Goal: Transaction & Acquisition: Register for event/course

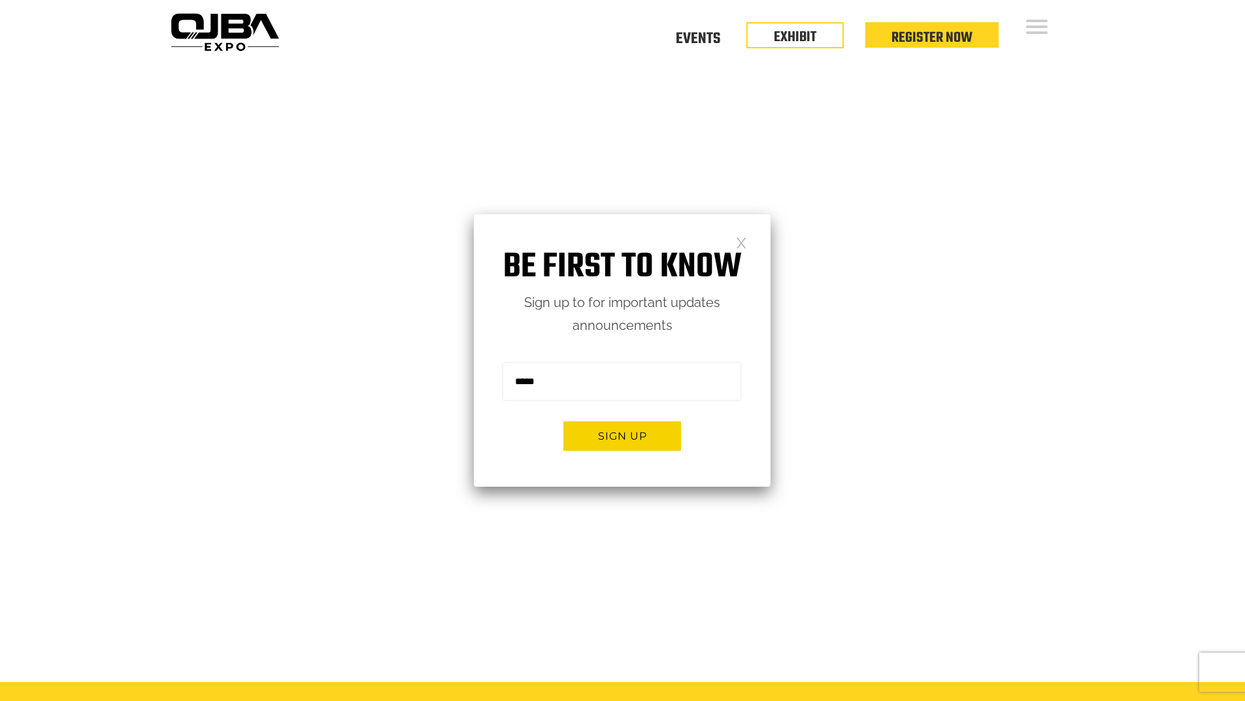
click at [741, 241] on link at bounding box center [741, 241] width 11 height 11
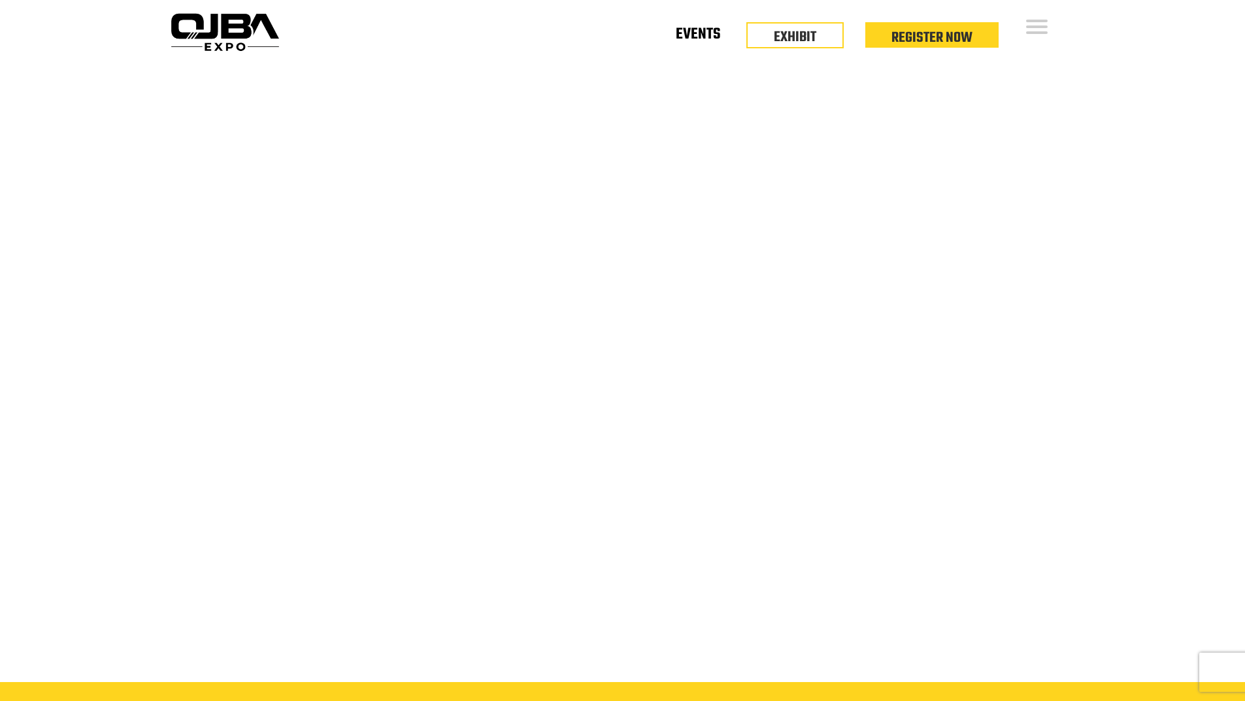
click at [692, 39] on link "Events" at bounding box center [698, 37] width 44 height 5
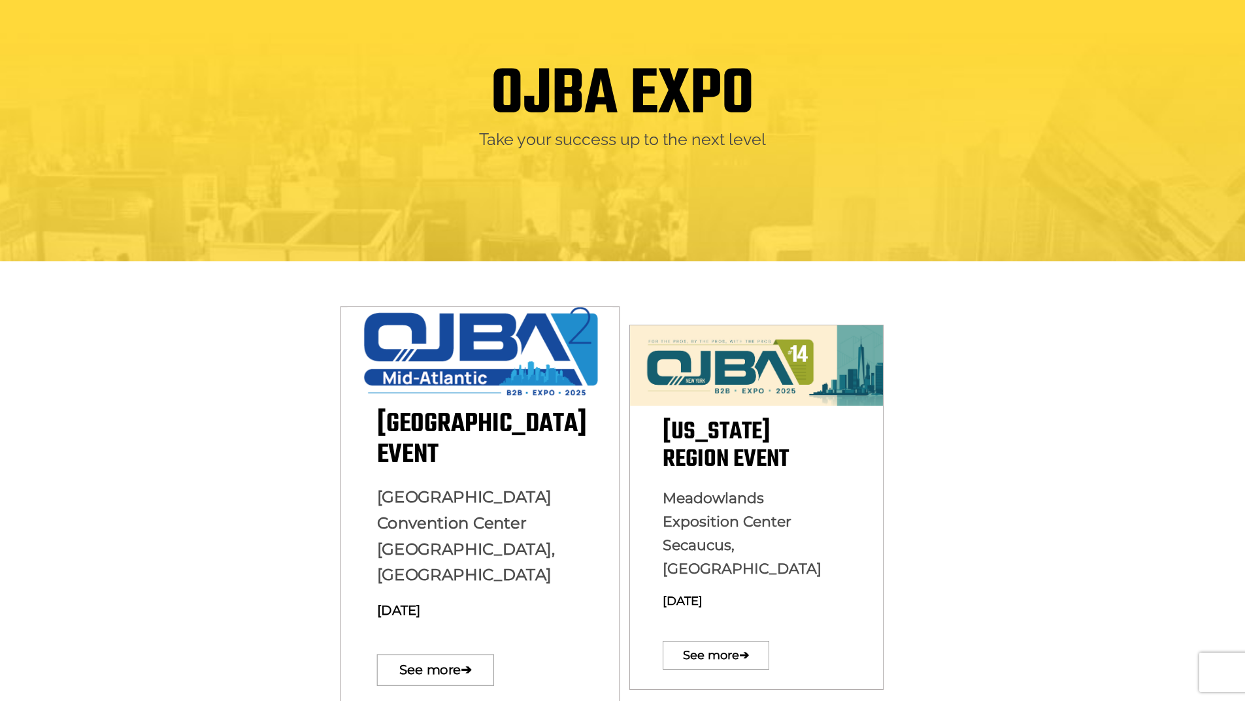
scroll to position [327, 0]
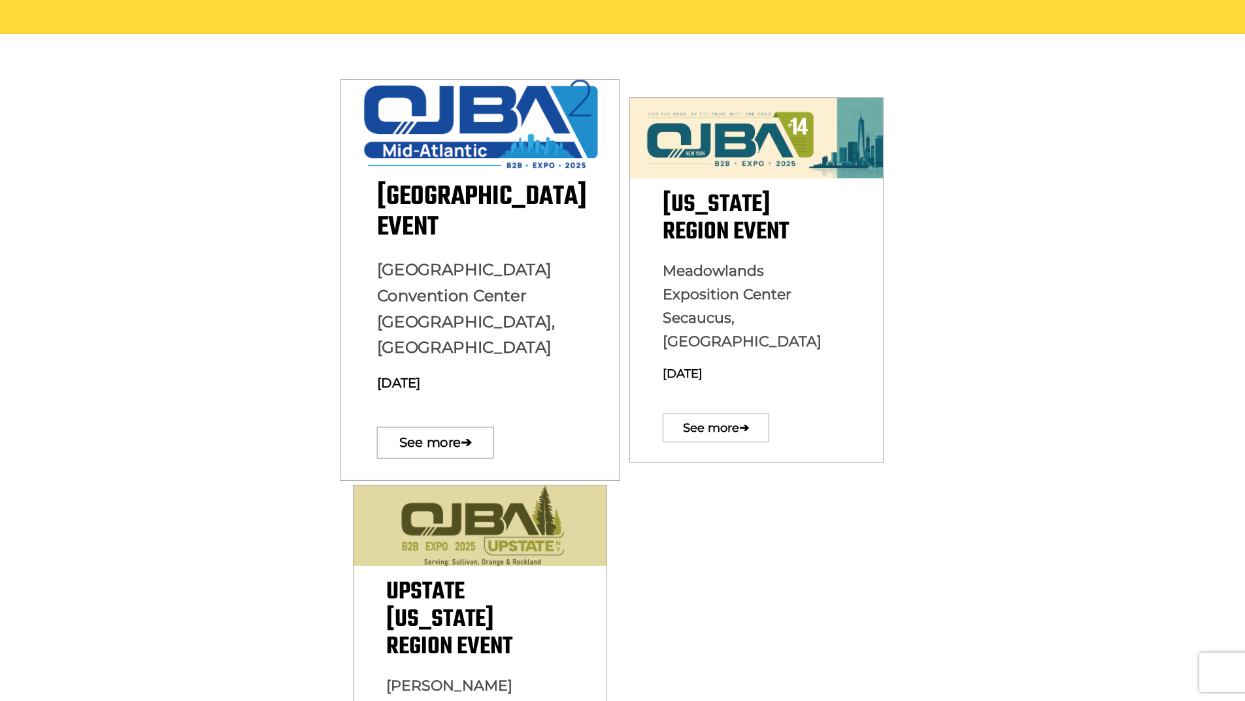
click at [461, 278] on p "Baltimore Convention Center Baltimore, MD August 13, 2025" at bounding box center [479, 331] width 206 height 149
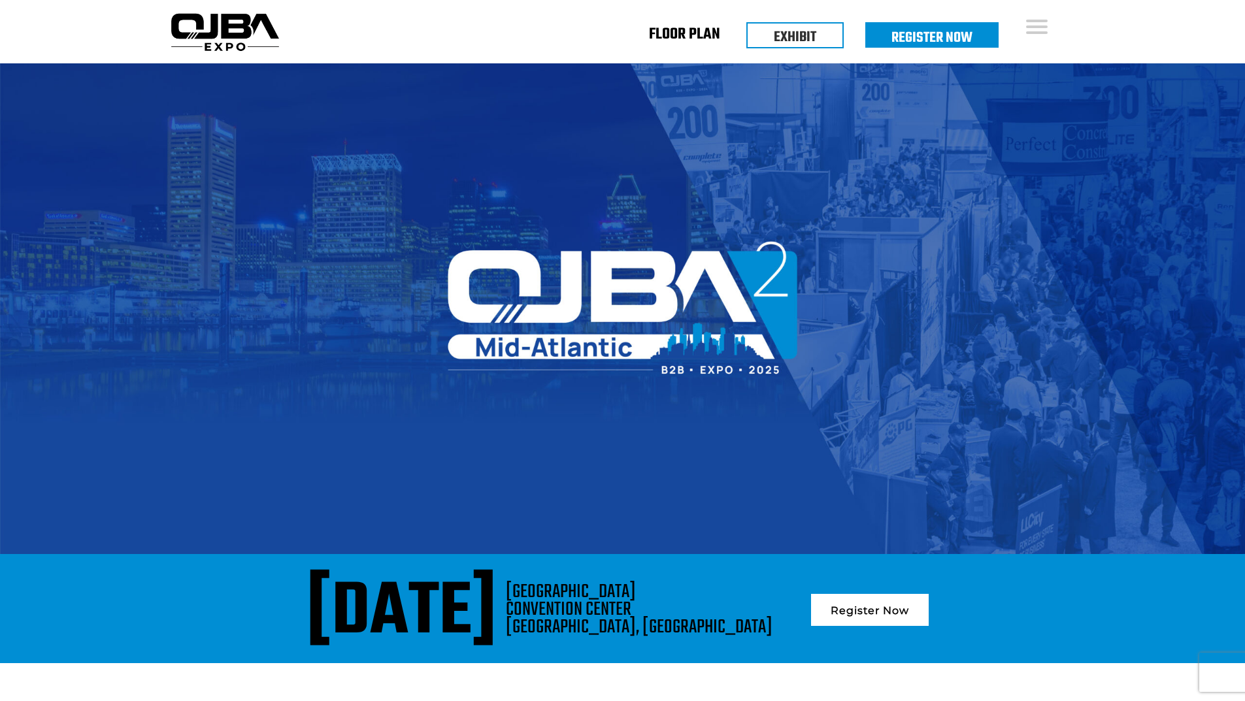
click at [691, 35] on link "Floor Plan" at bounding box center [684, 37] width 71 height 5
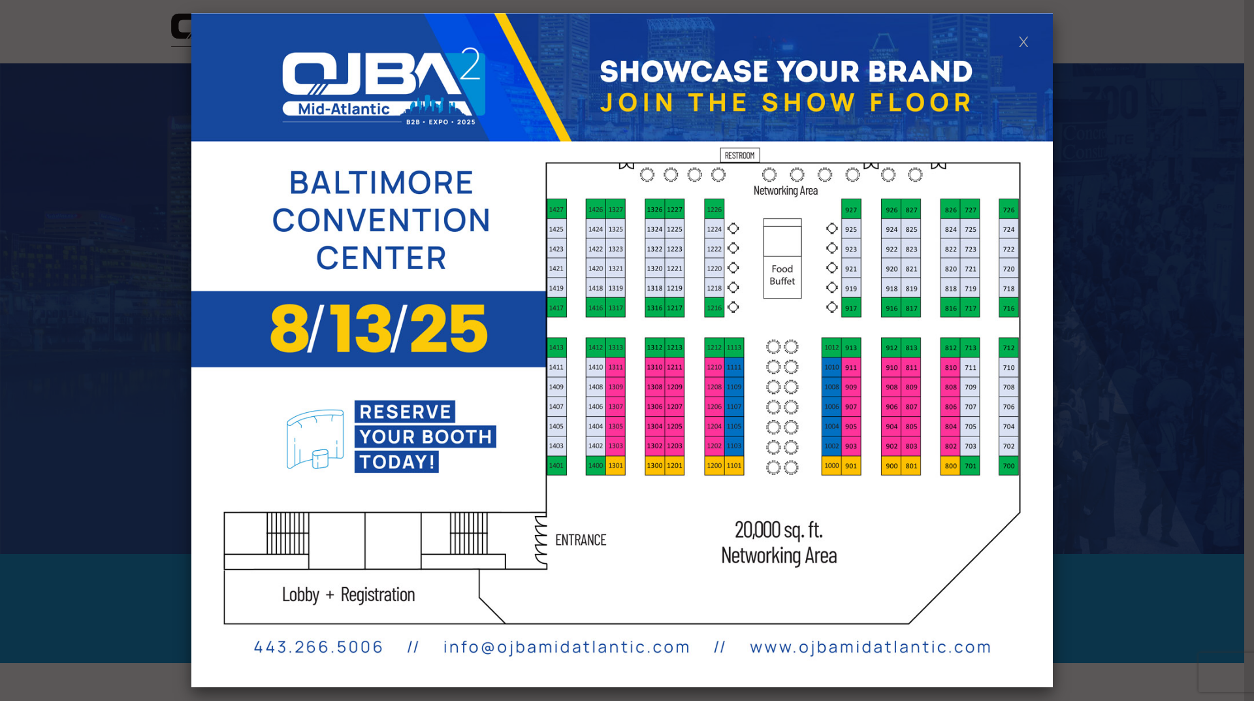
click at [1027, 37] on link at bounding box center [1023, 40] width 11 height 11
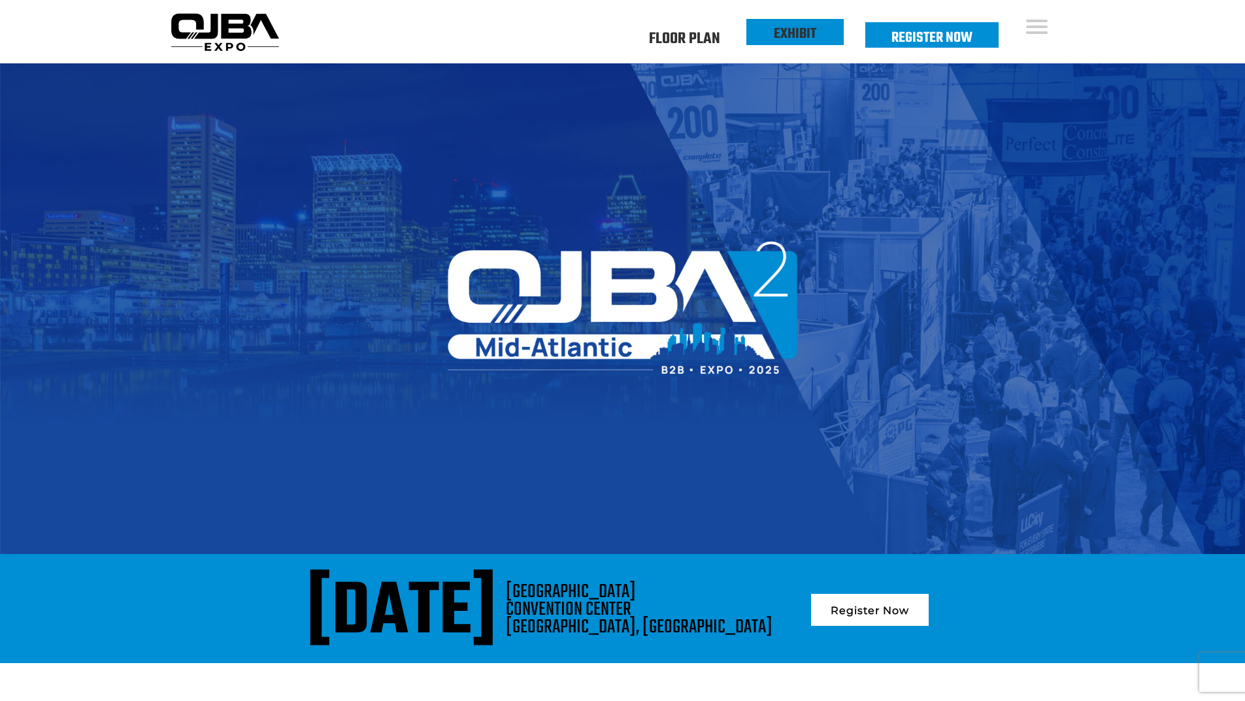
click at [794, 41] on link "EXHIBIT" at bounding box center [795, 34] width 42 height 22
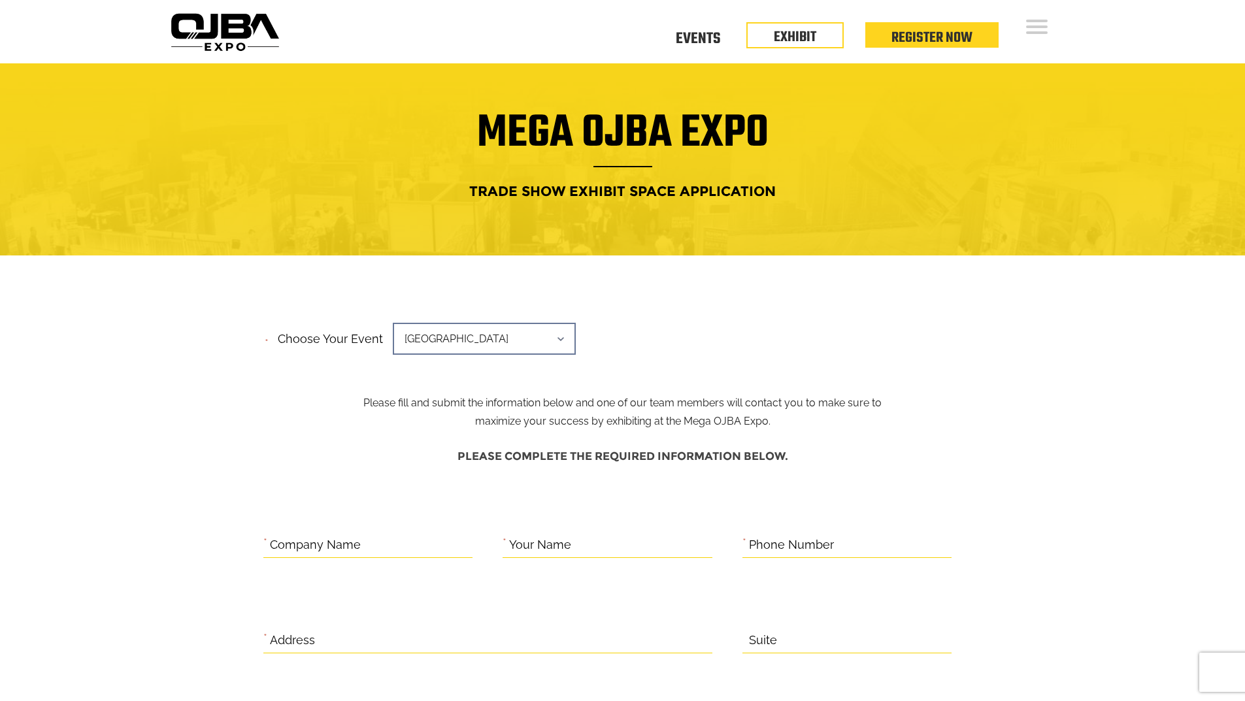
click at [485, 331] on span "Mid-Atlantic Region" at bounding box center [484, 339] width 183 height 32
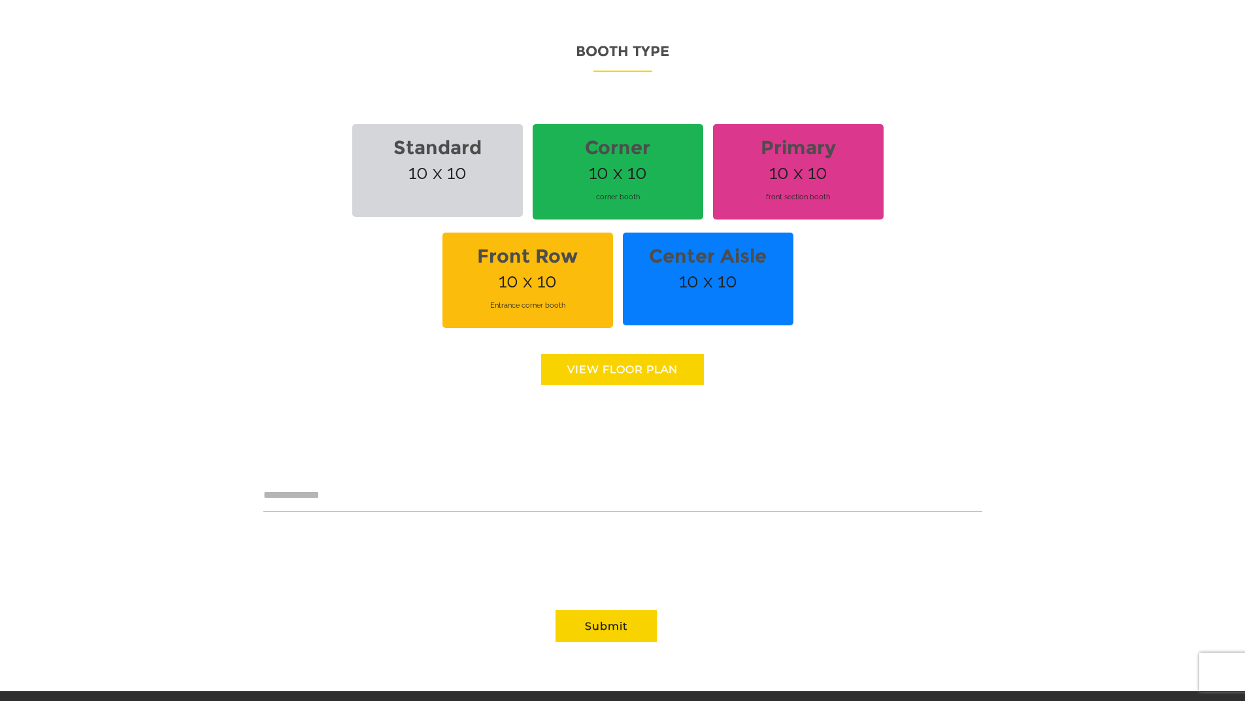
scroll to position [915, 0]
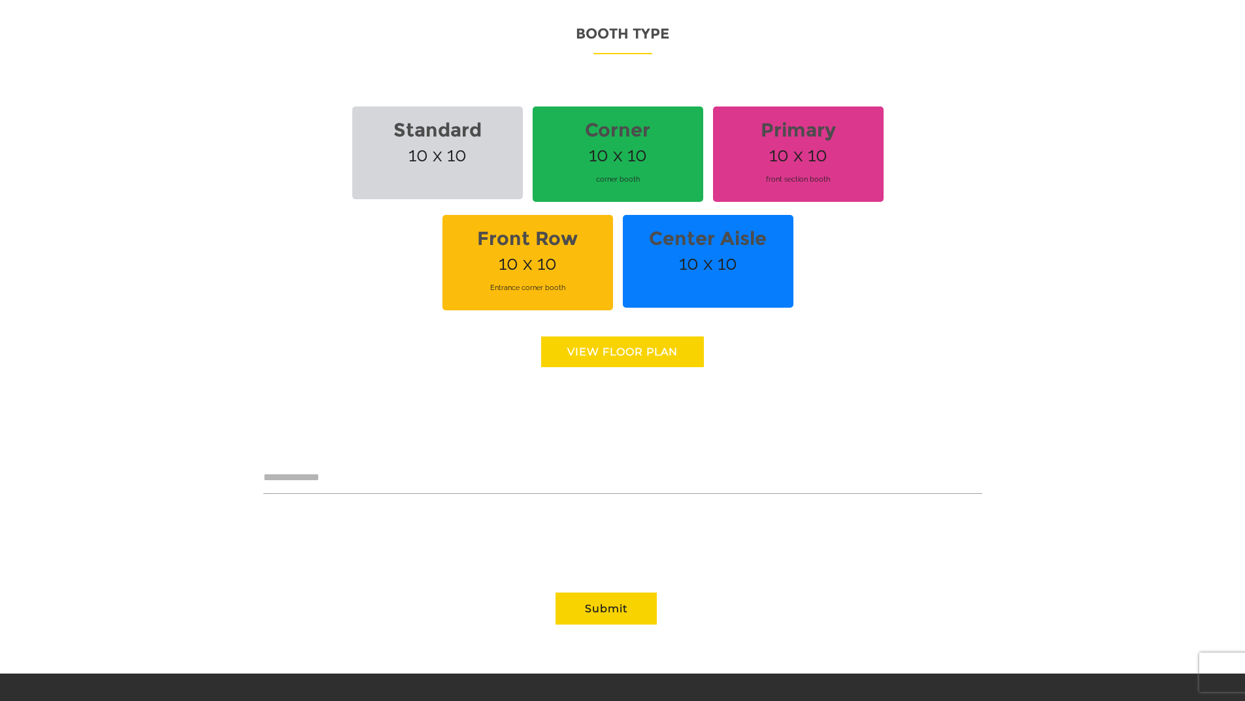
click at [581, 357] on link "View floor Plan" at bounding box center [622, 351] width 163 height 31
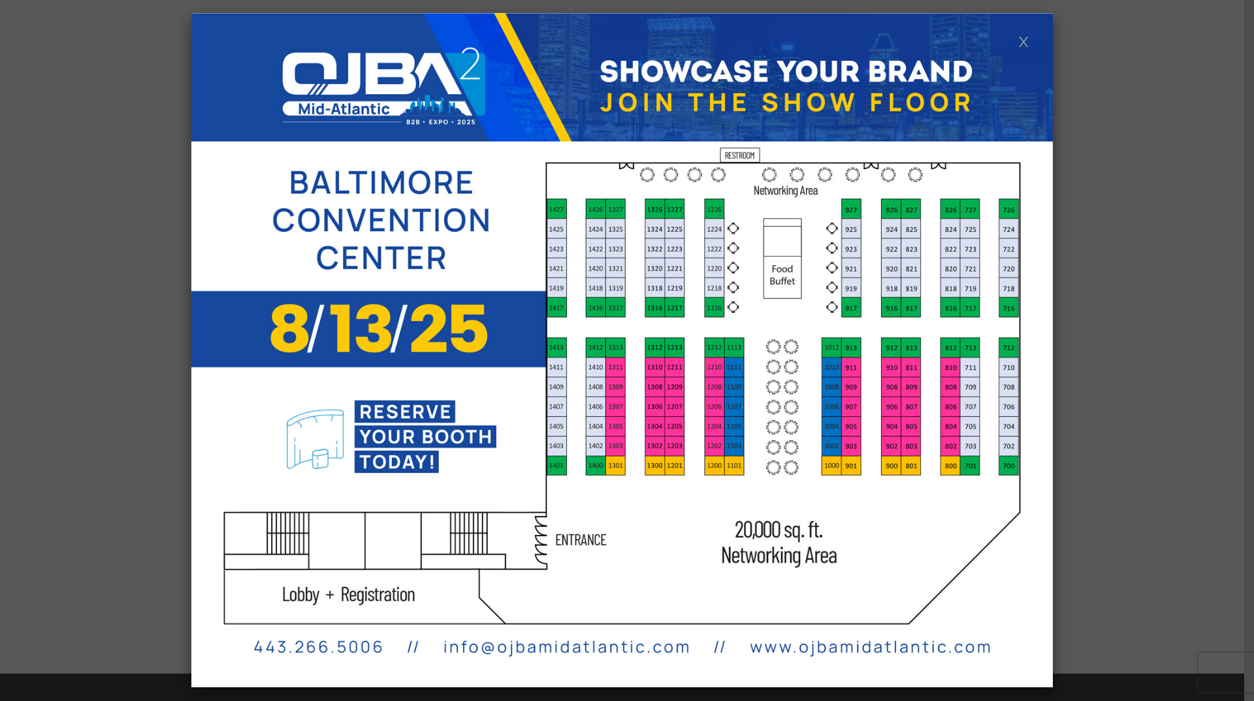
click at [1146, 206] on div at bounding box center [627, 350] width 1254 height 701
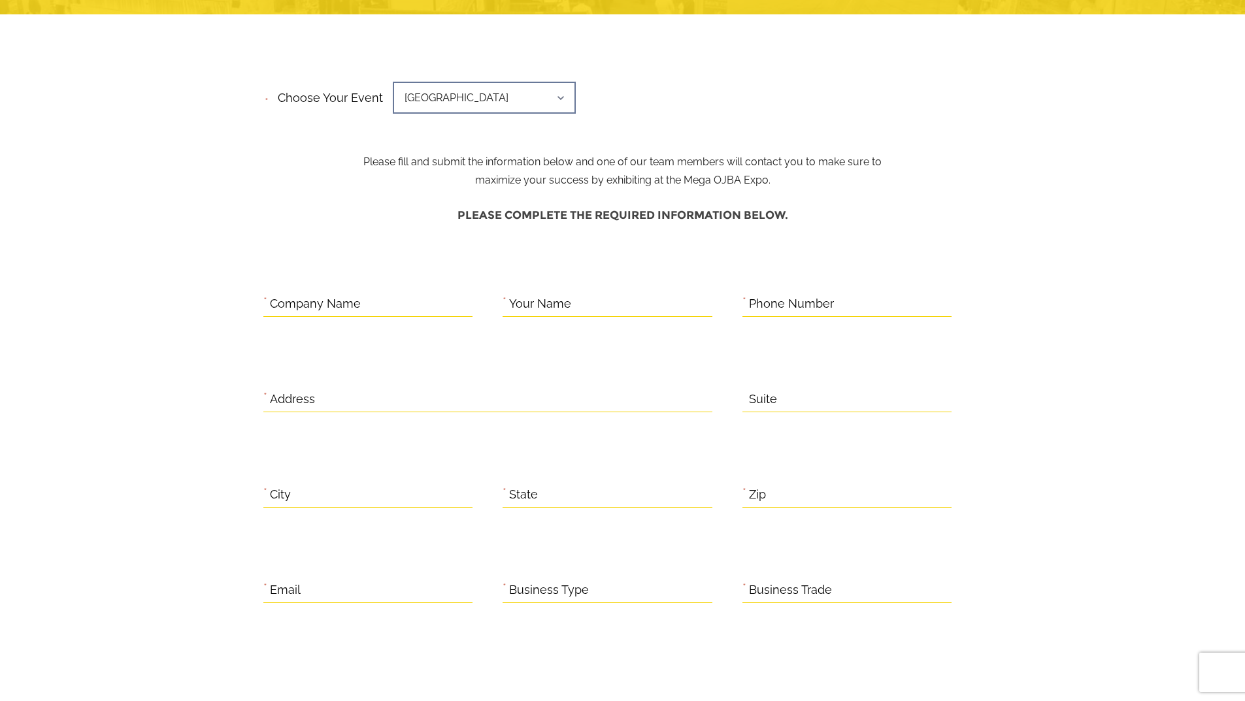
scroll to position [0, 0]
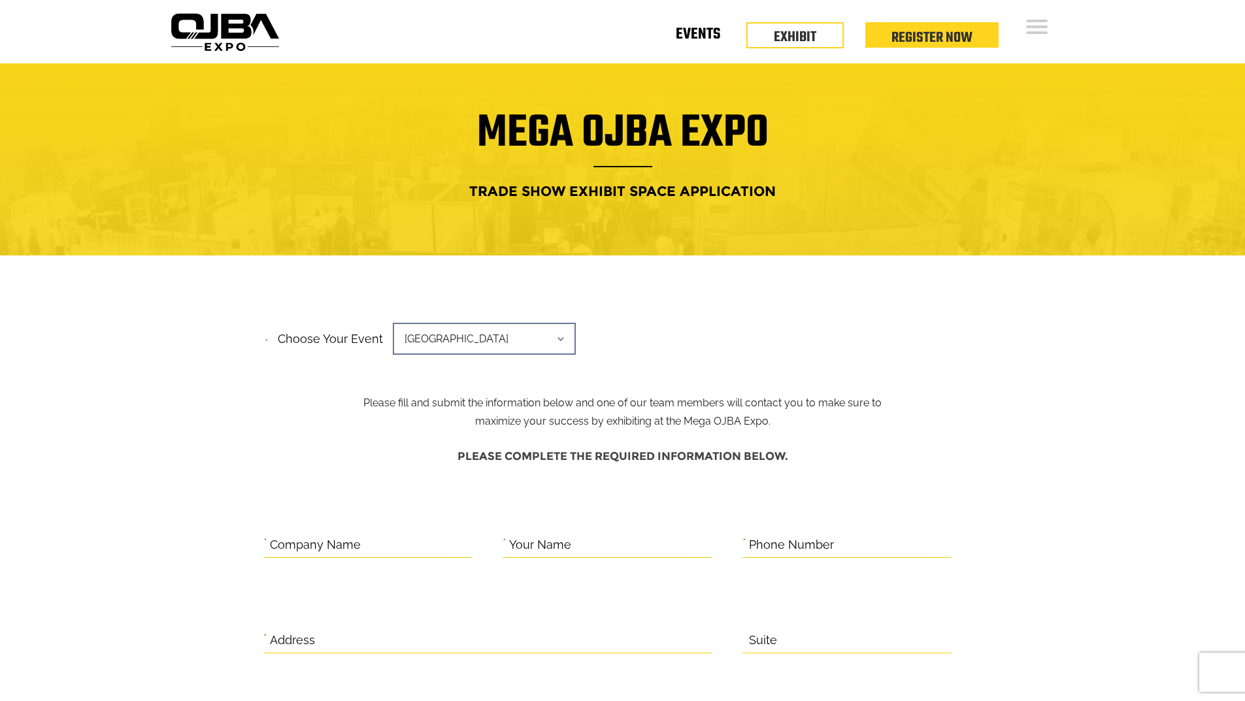
click at [691, 39] on link "Events" at bounding box center [698, 37] width 44 height 5
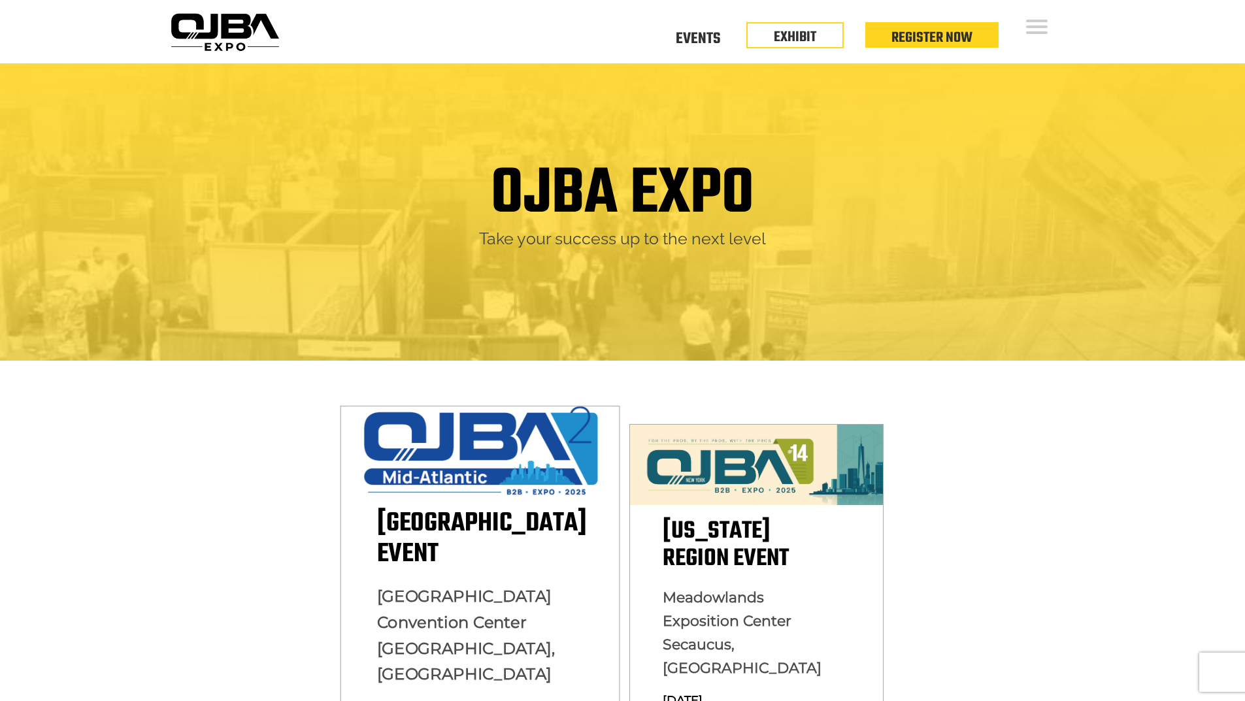
click at [485, 453] on img at bounding box center [479, 450] width 265 height 88
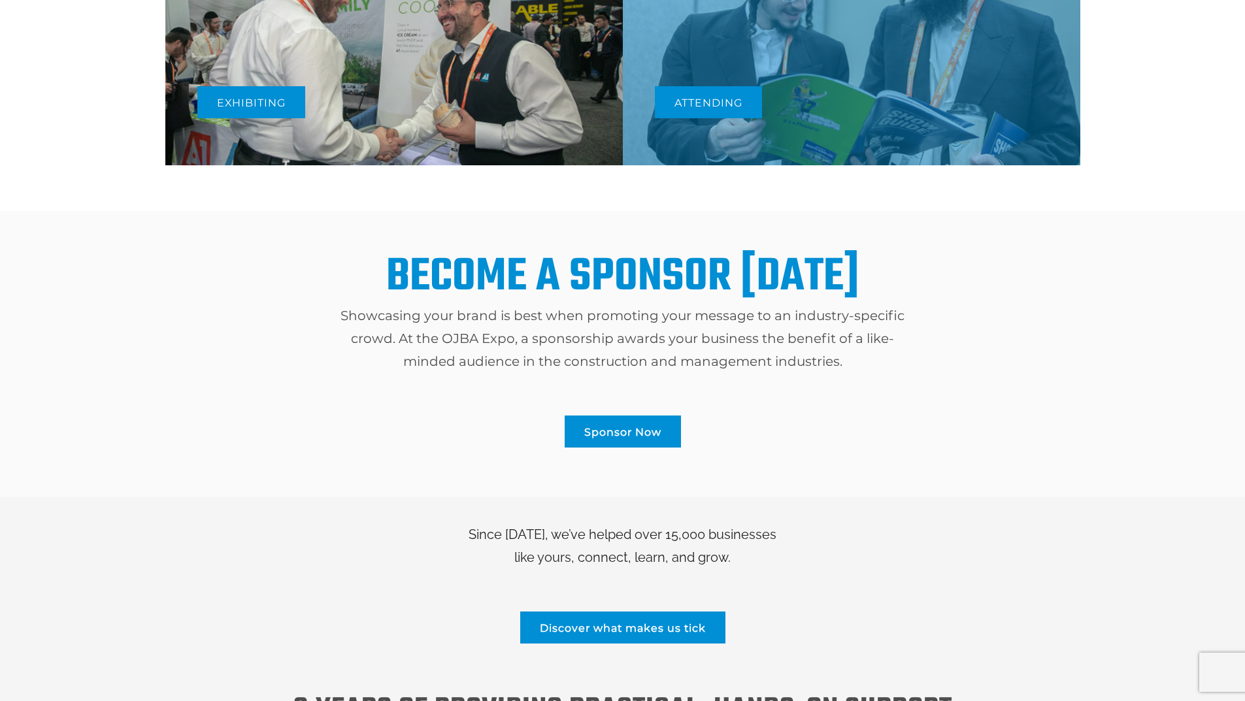
scroll to position [980, 0]
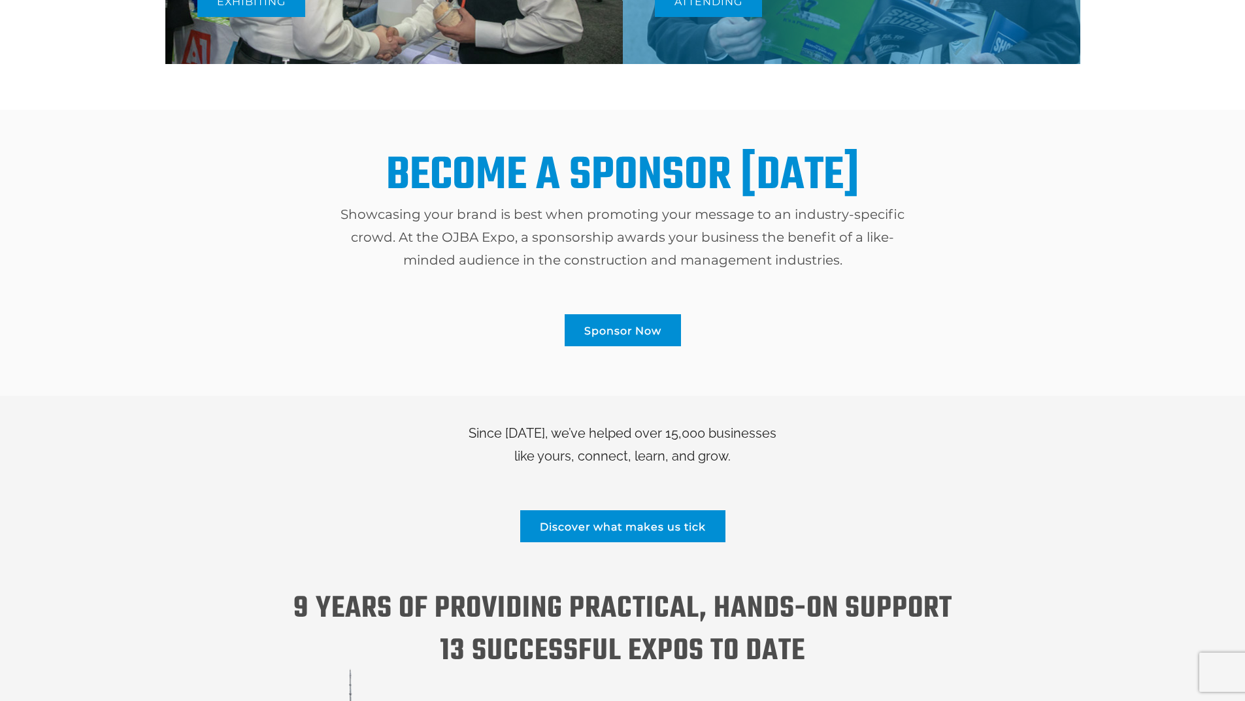
click at [630, 332] on link "Sponsor Now" at bounding box center [622, 330] width 116 height 32
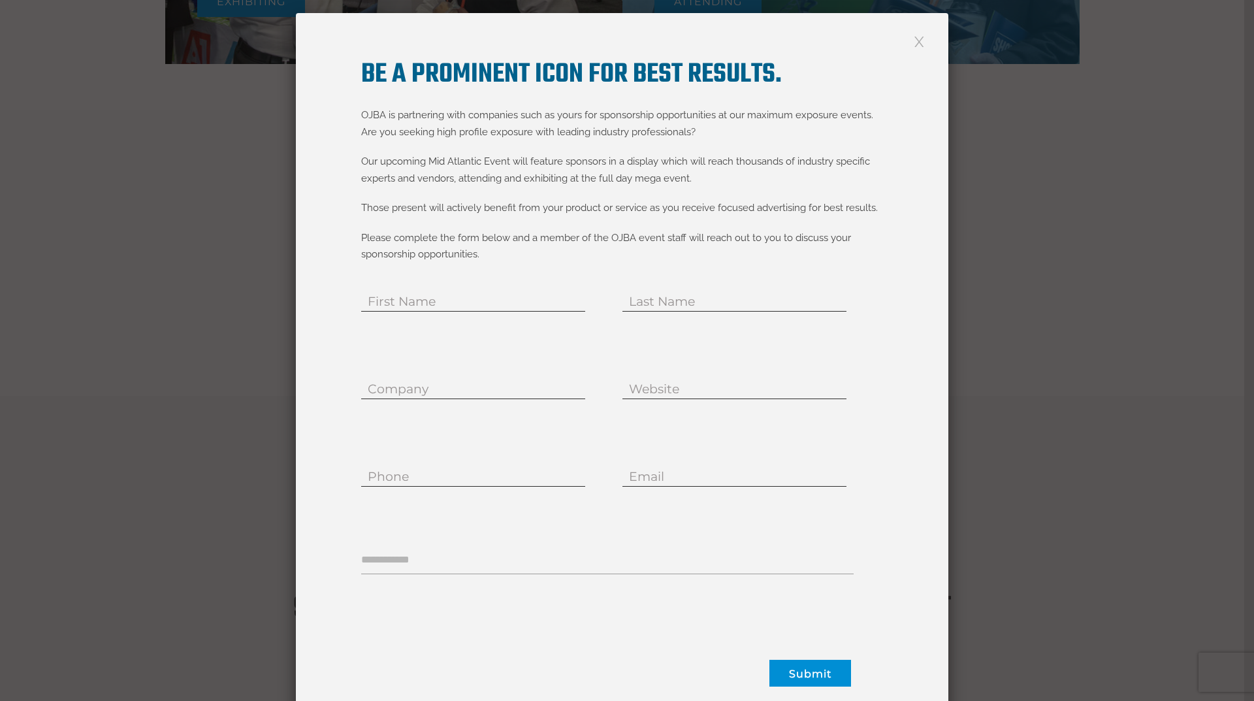
click at [1184, 150] on div "BE A PROMINENT ICON FOR BEST RESULTS. OJBA is partnering with companies such as…" at bounding box center [627, 350] width 1254 height 701
